Goal: Information Seeking & Learning: Check status

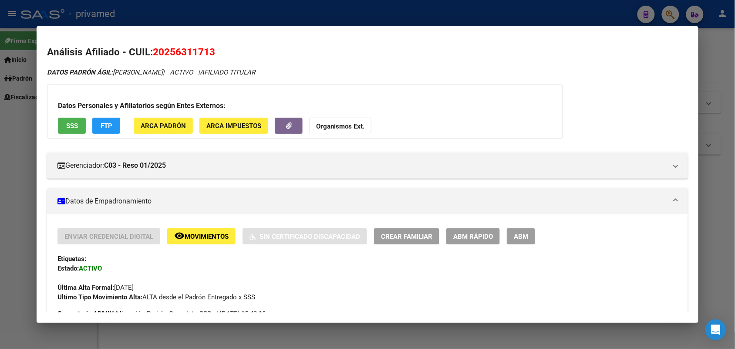
scroll to position [765, 0]
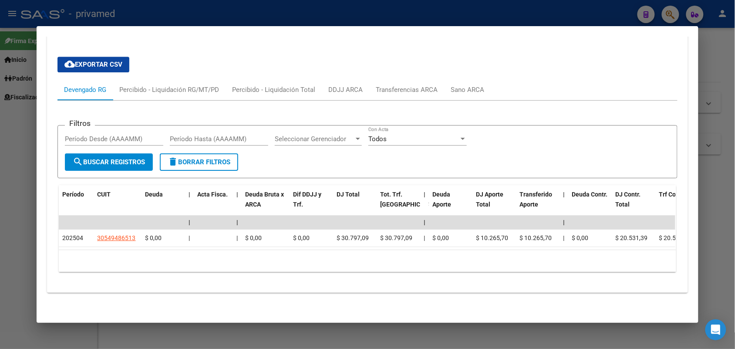
click at [719, 138] on div at bounding box center [367, 174] width 735 height 349
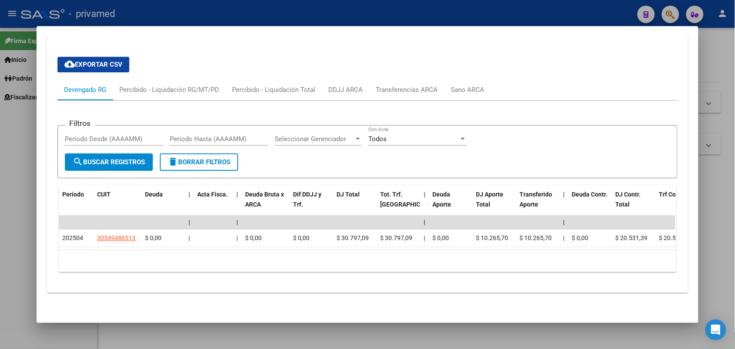
click at [719, 138] on div at bounding box center [367, 174] width 735 height 349
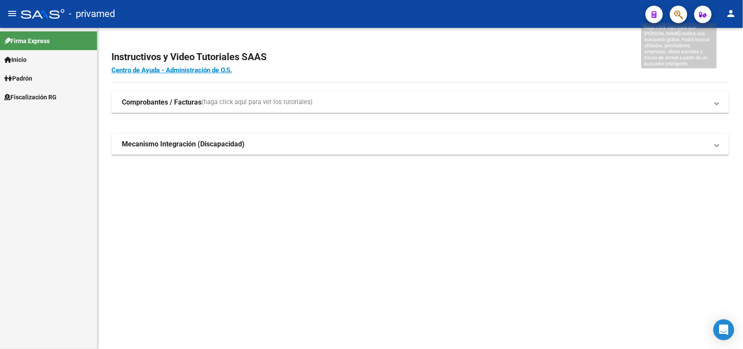
click at [683, 11] on icon "button" at bounding box center [679, 15] width 9 height 10
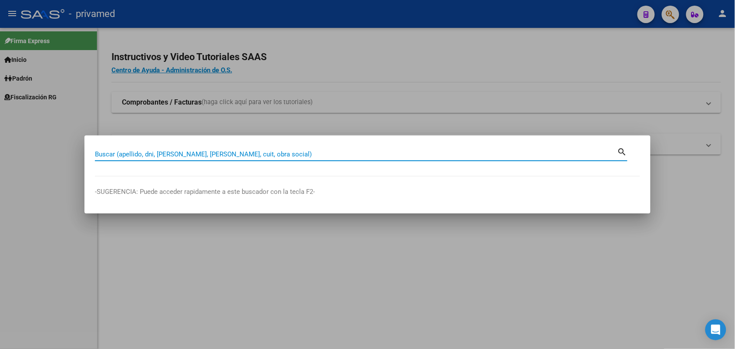
paste input "20278780229"
type input "20278780229"
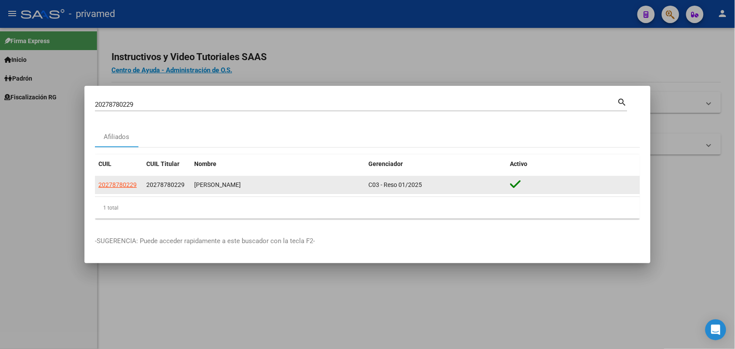
click at [140, 184] on datatable-body-cell "20278780229" at bounding box center [119, 184] width 48 height 17
click at [124, 183] on span "20278780229" at bounding box center [117, 184] width 38 height 7
type textarea "20278780229"
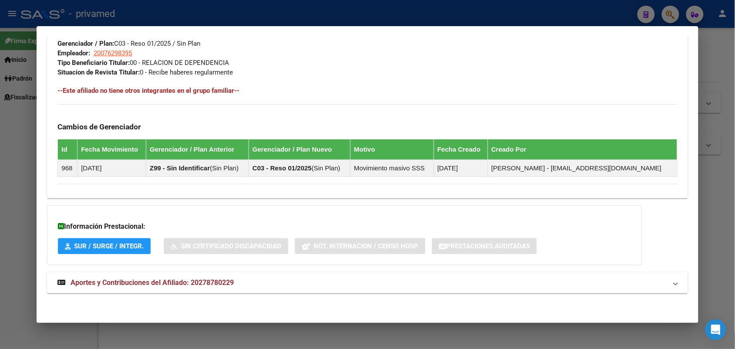
scroll to position [440, 0]
drag, startPoint x: 297, startPoint y: 282, endPoint x: 297, endPoint y: 275, distance: 7.0
click at [297, 282] on mat-panel-title "Aportes y Contribuciones del Afiliado: 20278780229" at bounding box center [361, 282] width 609 height 10
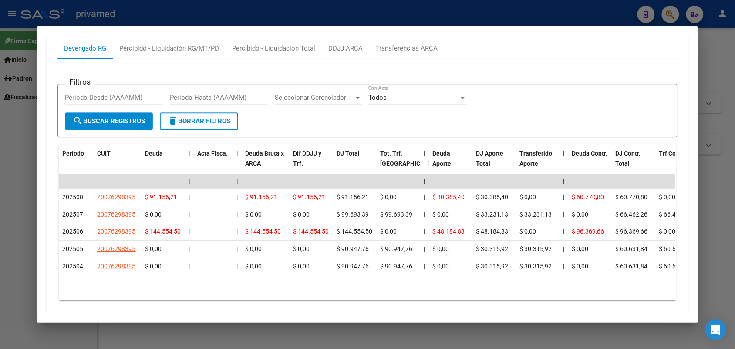
scroll to position [782, 0]
